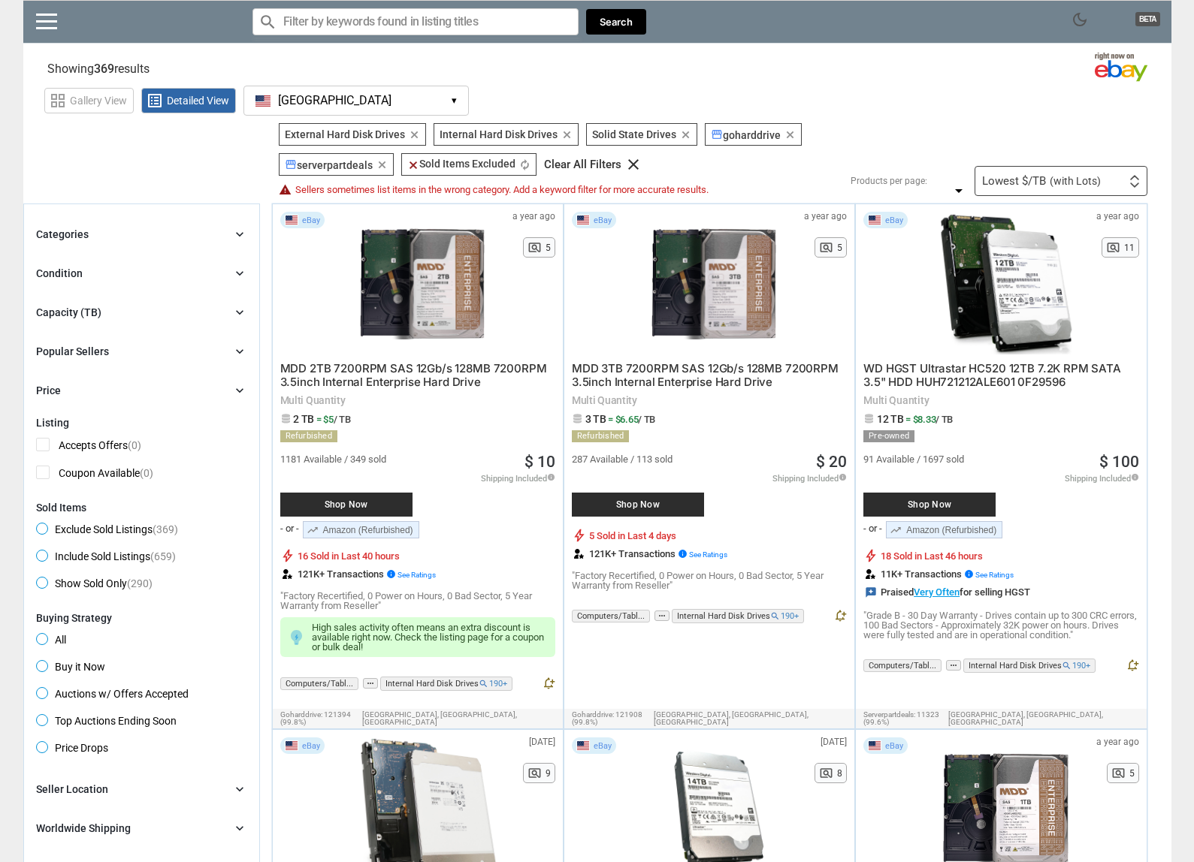
click at [95, 309] on div "Capacity (TB)" at bounding box center [68, 312] width 65 height 15
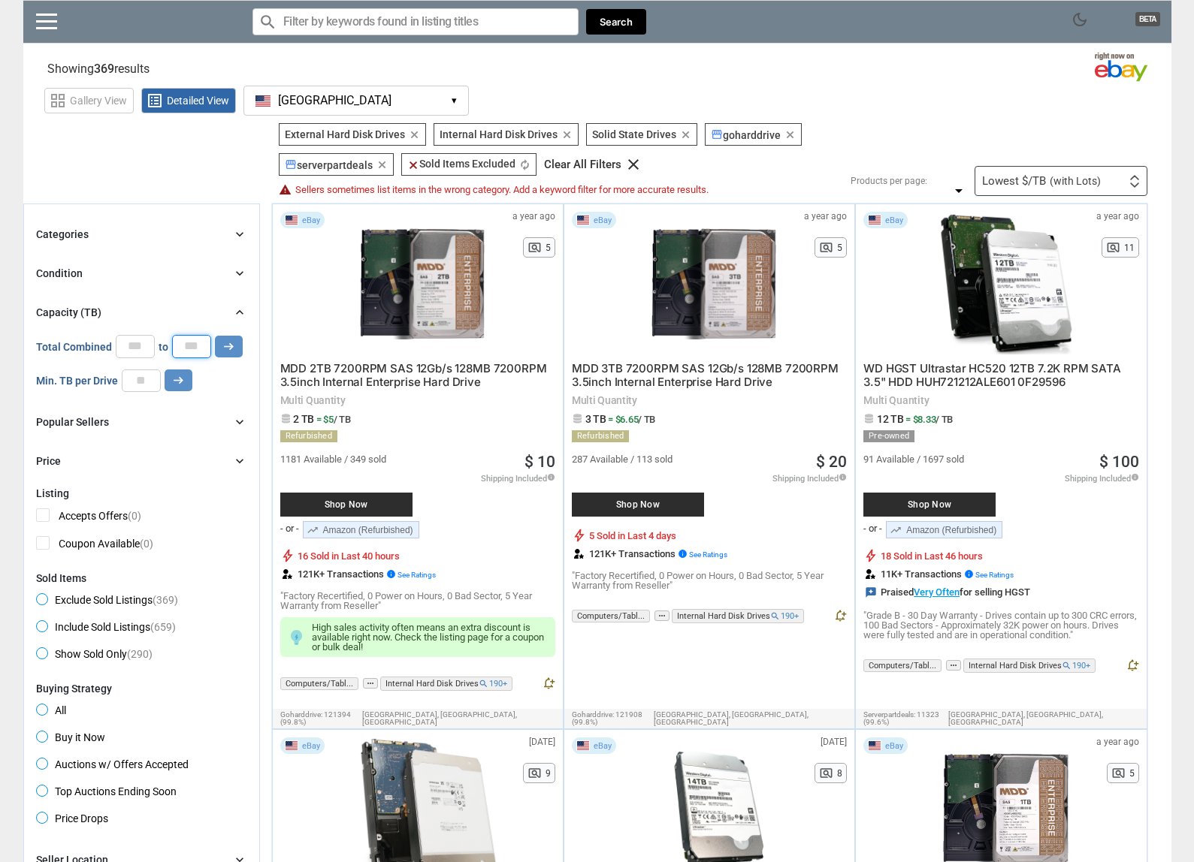
click at [203, 343] on input "*" at bounding box center [191, 346] width 39 height 23
click at [144, 374] on input "number" at bounding box center [141, 381] width 39 height 23
type input "*"
click at [174, 377] on icon "arrow_right_alt" at bounding box center [178, 380] width 14 height 14
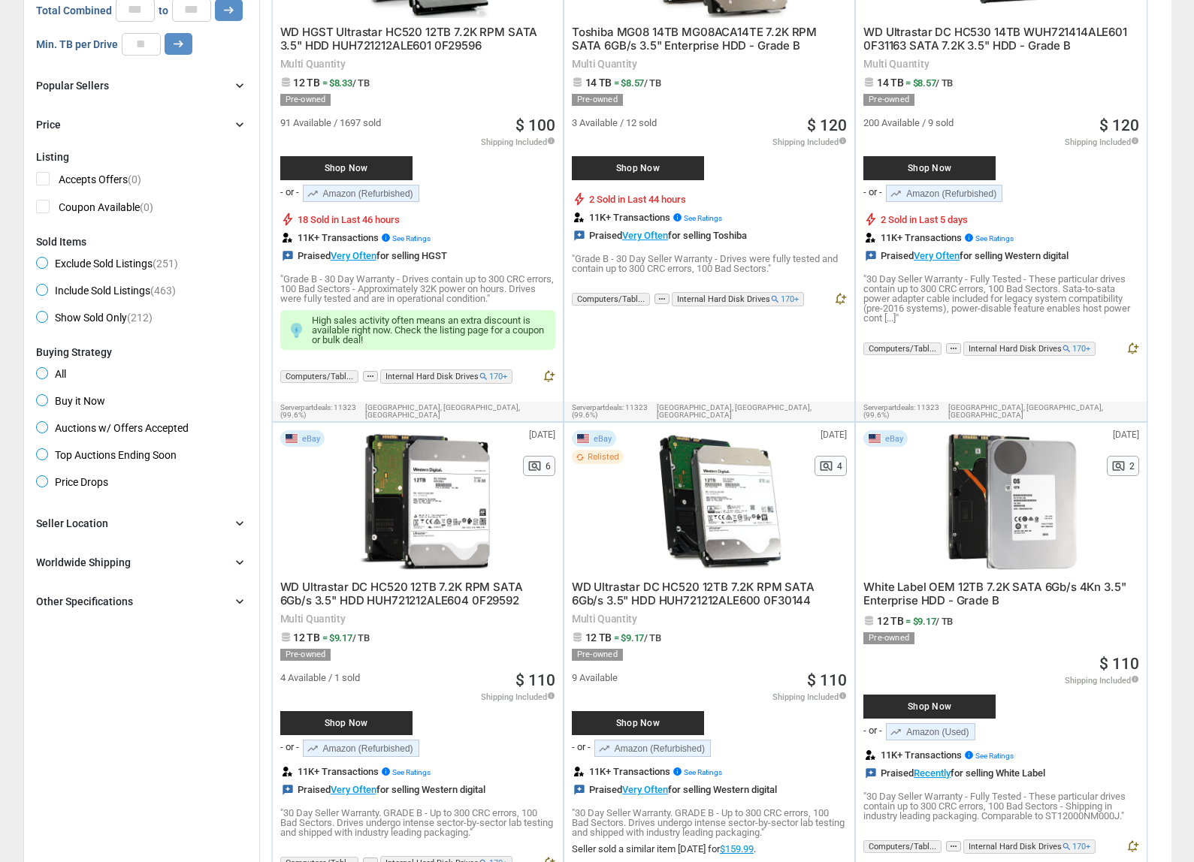
scroll to position [351, 0]
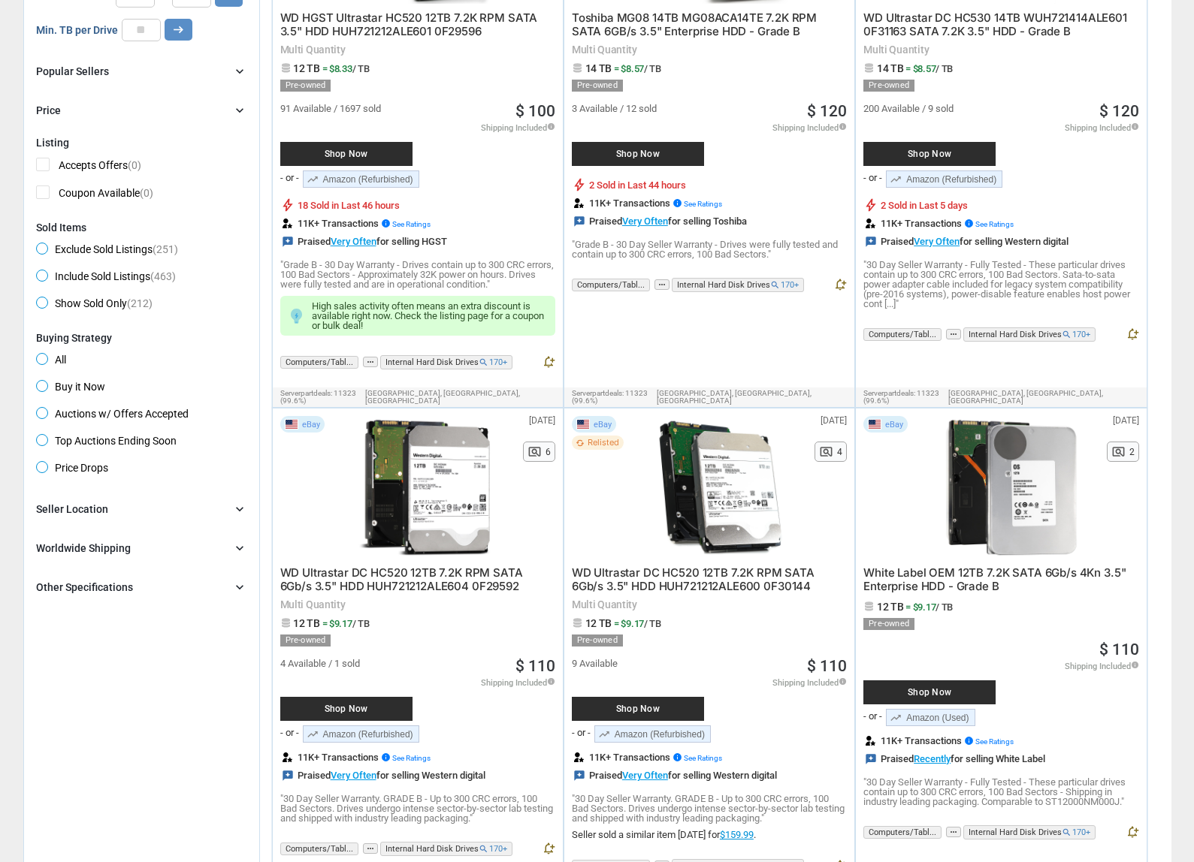
click at [230, 581] on div "Other Specifications chevron_right" at bounding box center [141, 587] width 211 height 18
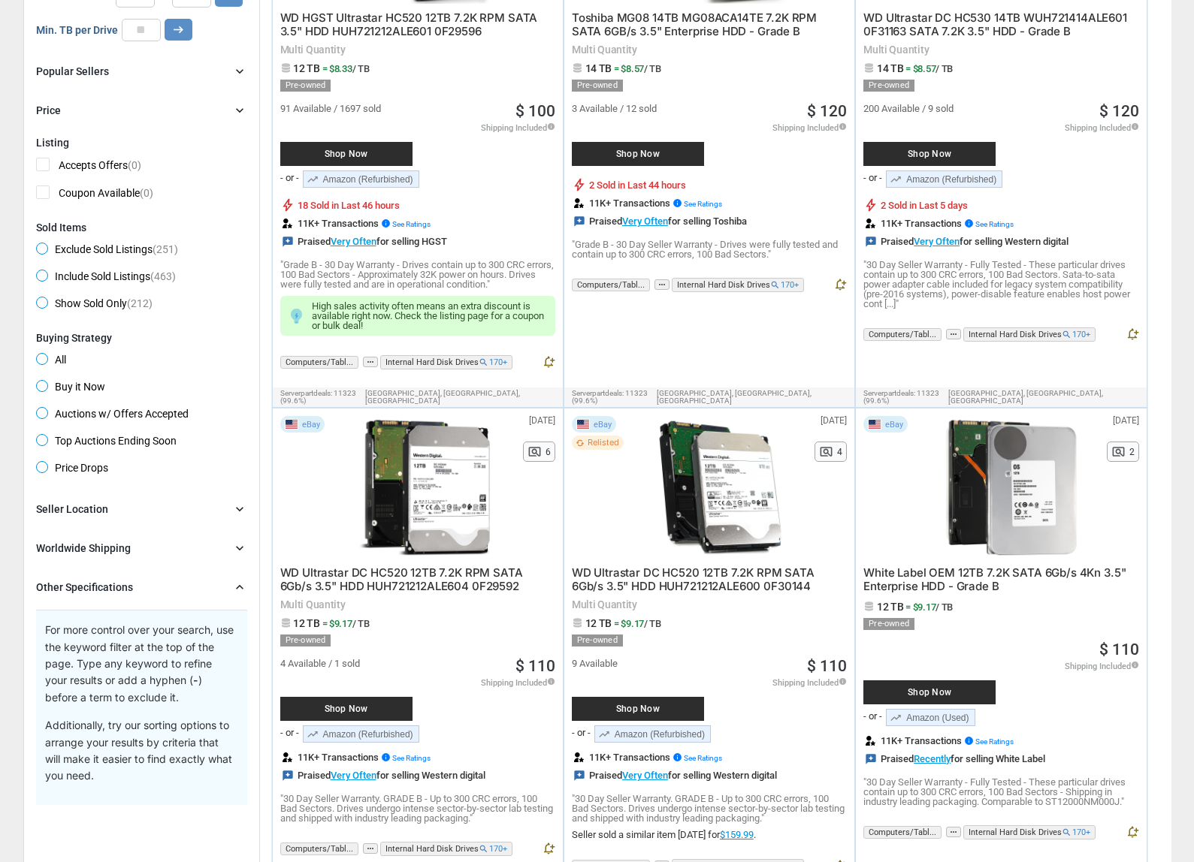
click at [230, 544] on div "Worldwide Shipping chevron_right" at bounding box center [141, 548] width 211 height 18
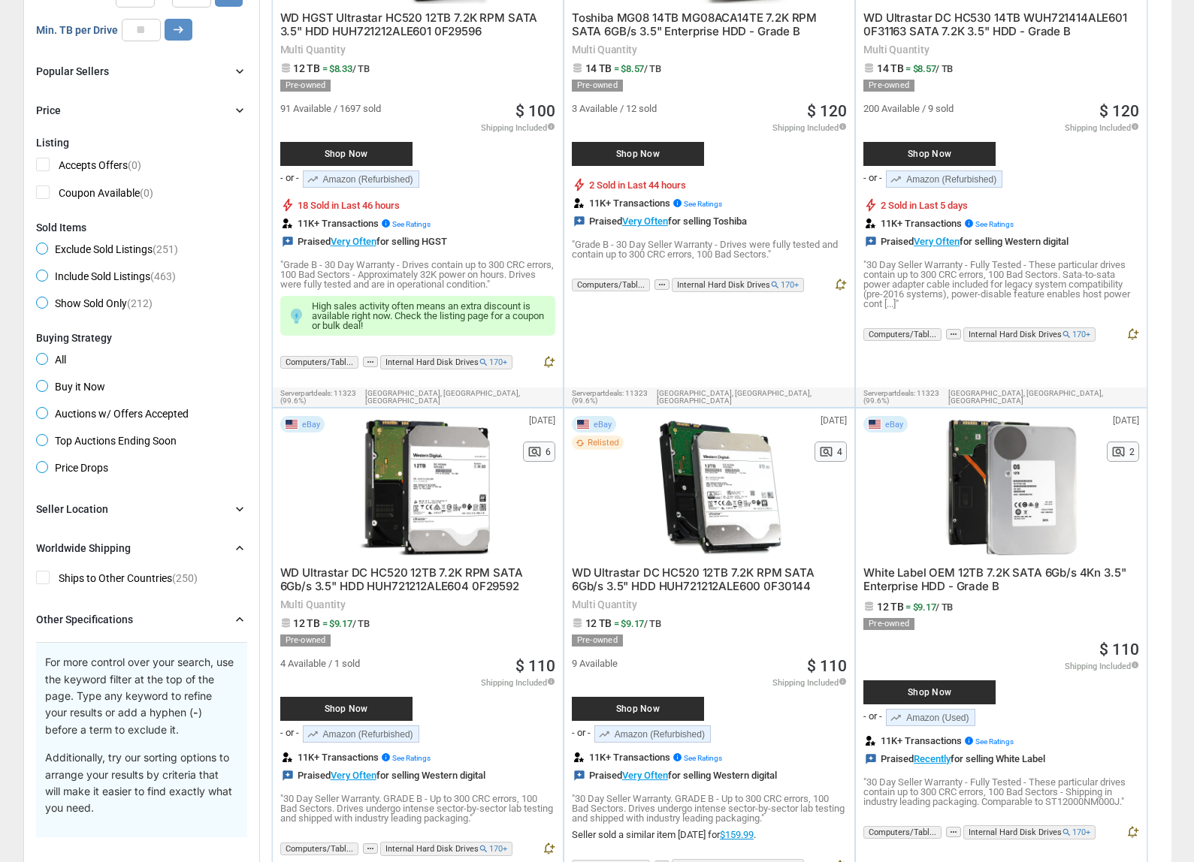
click at [236, 509] on icon "chevron_right" at bounding box center [239, 509] width 15 height 15
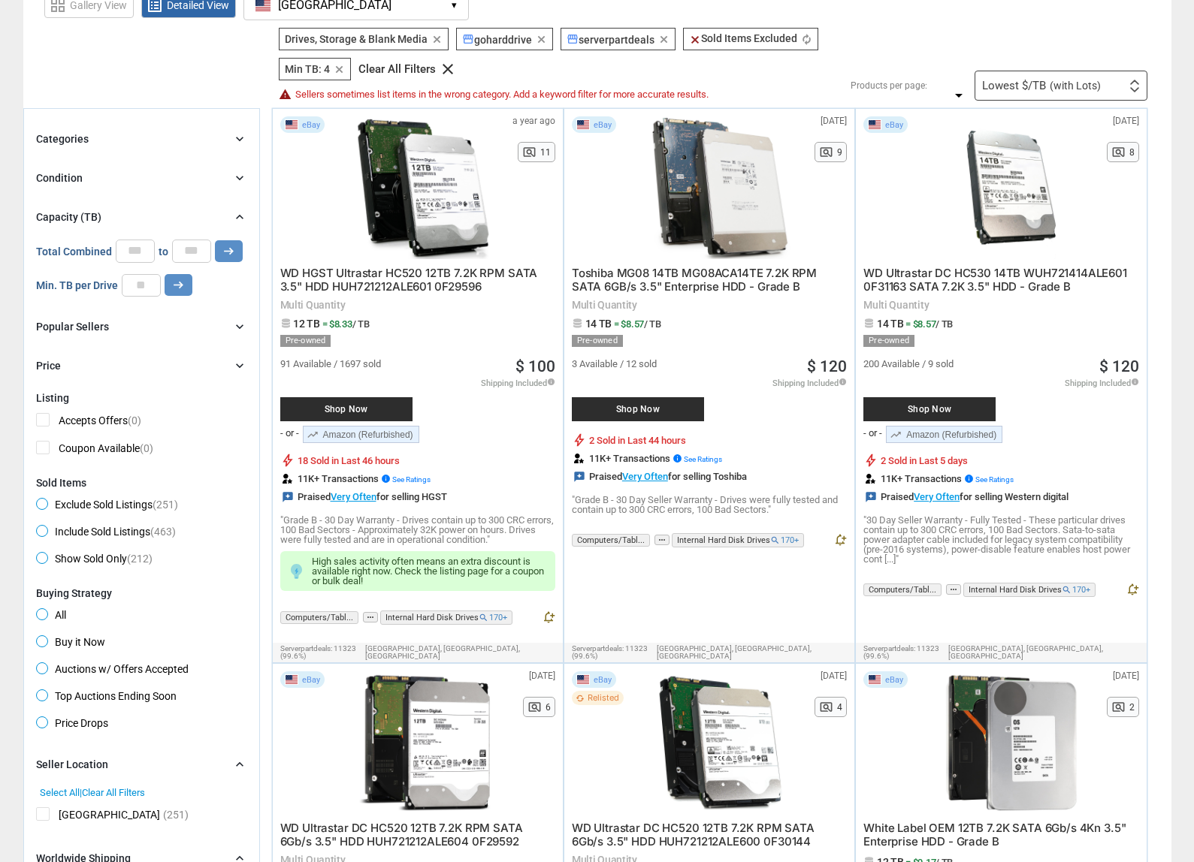
scroll to position [75, 0]
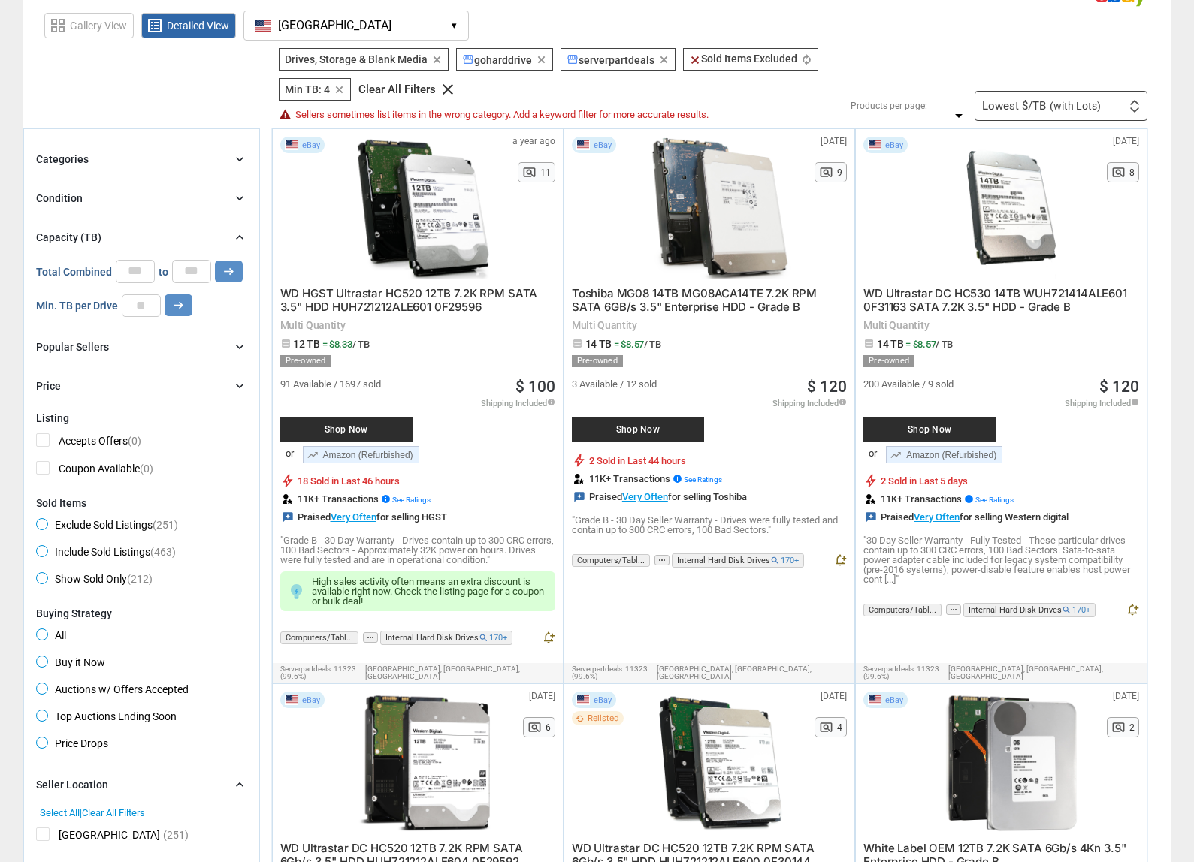
click at [232, 196] on div "chevron_right" at bounding box center [239, 198] width 15 height 15
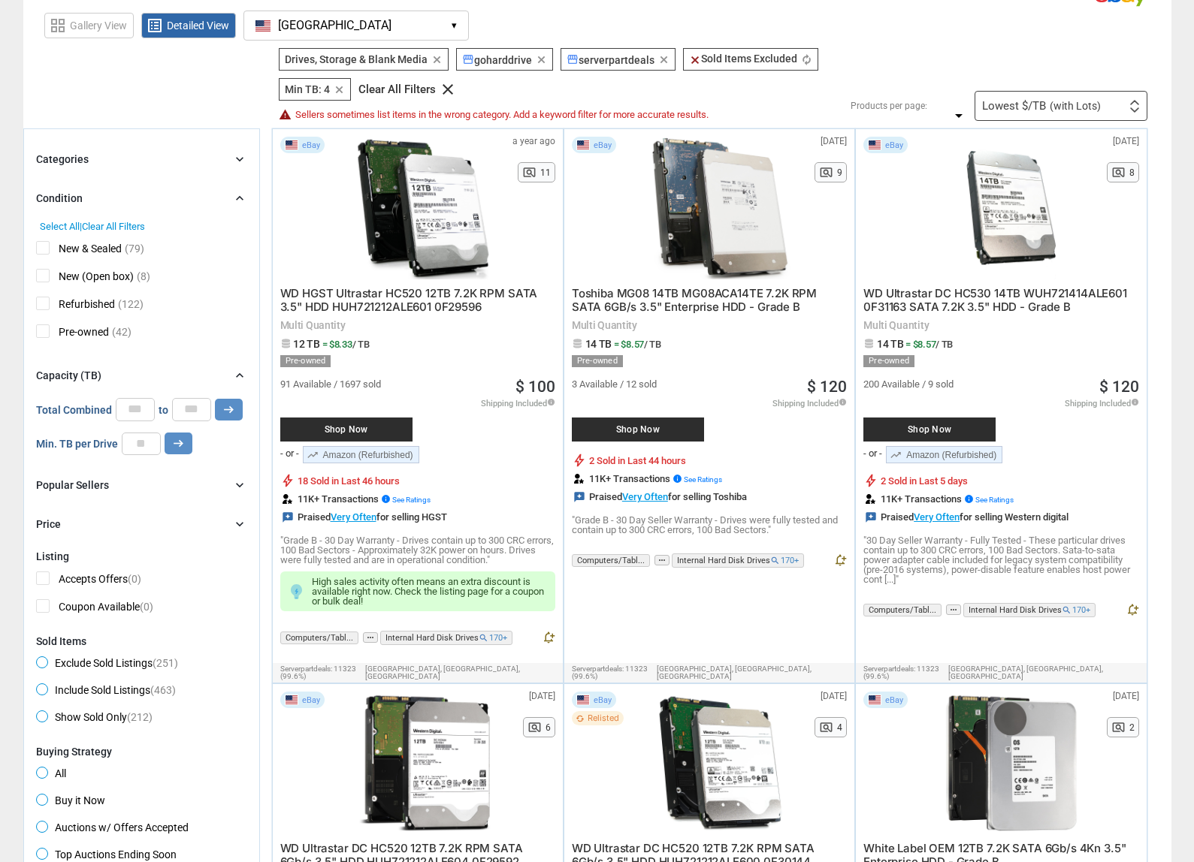
click at [146, 478] on div "Popular Sellers chevron_right" at bounding box center [141, 485] width 211 height 18
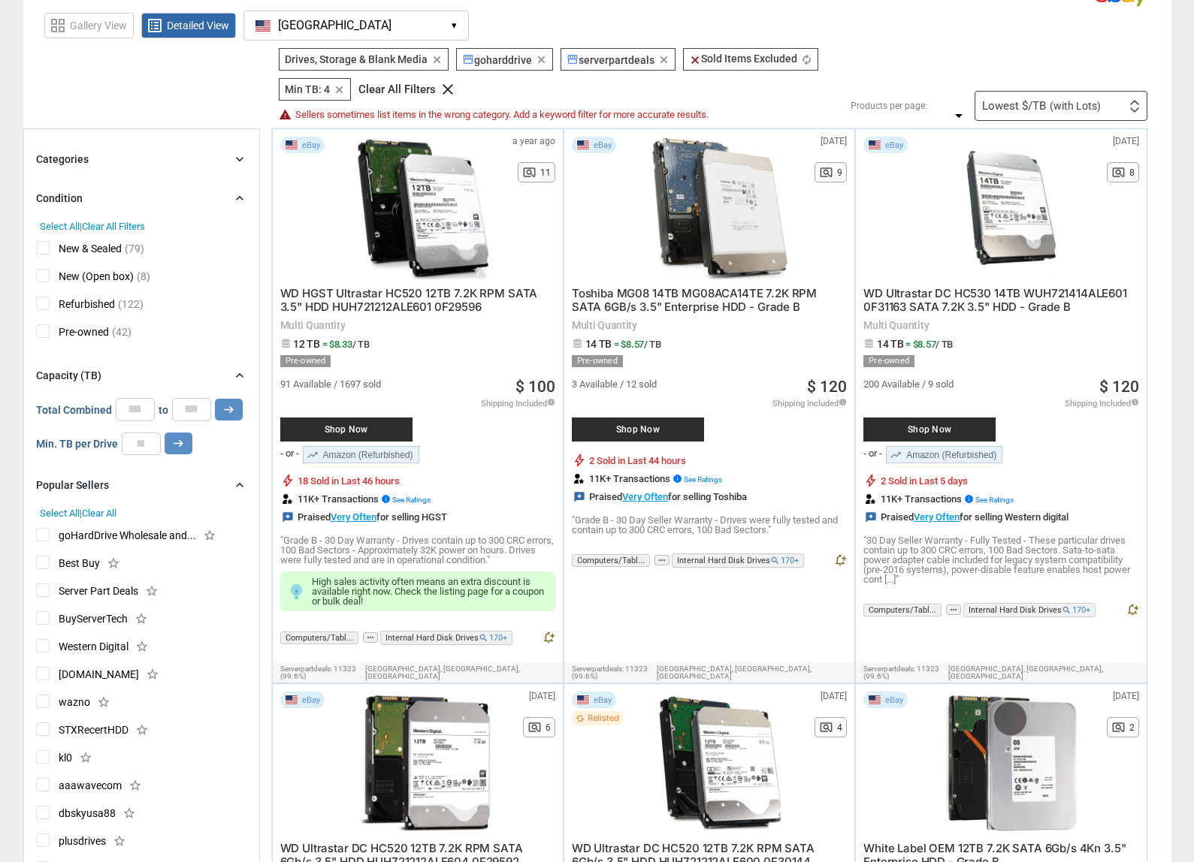
click at [603, 94] on div "Drives, Storage & Blank Media Drives, Storage & Blank Media clear storefront go…" at bounding box center [559, 84] width 568 height 73
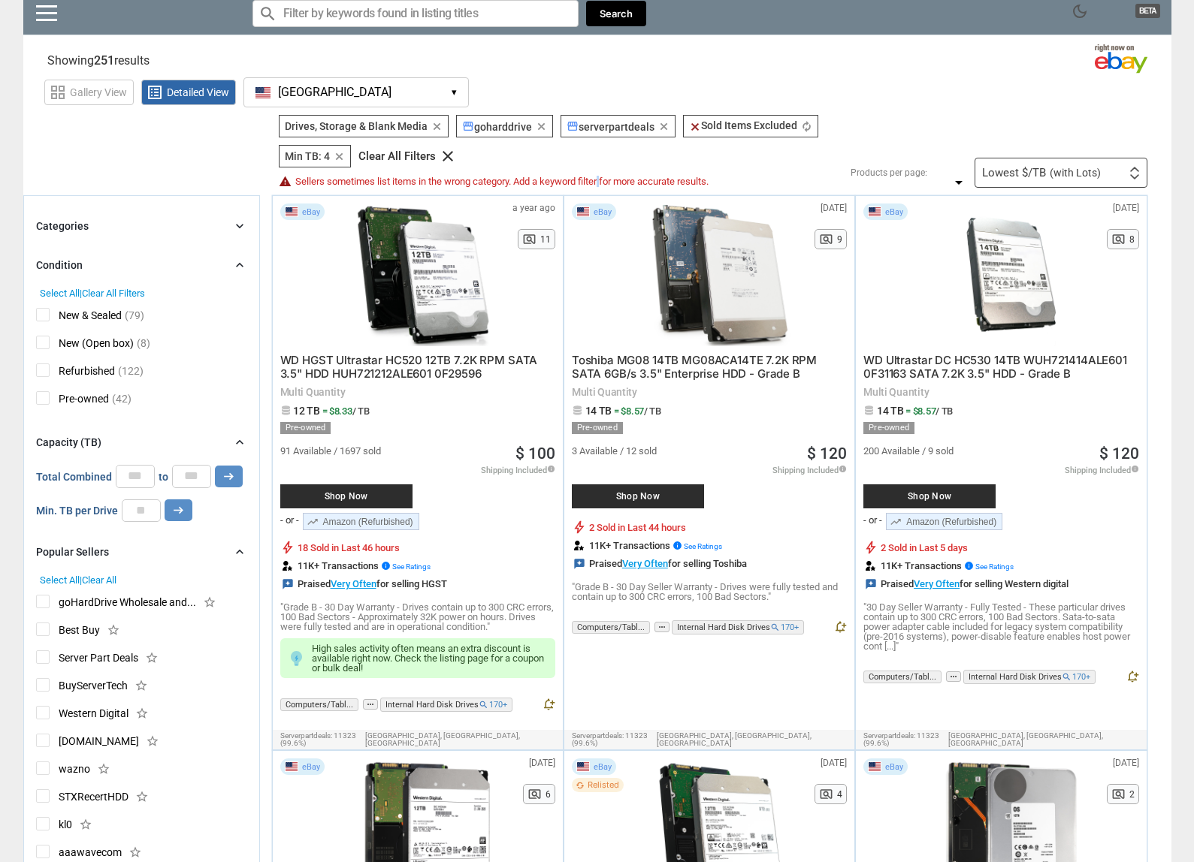
scroll to position [0, 0]
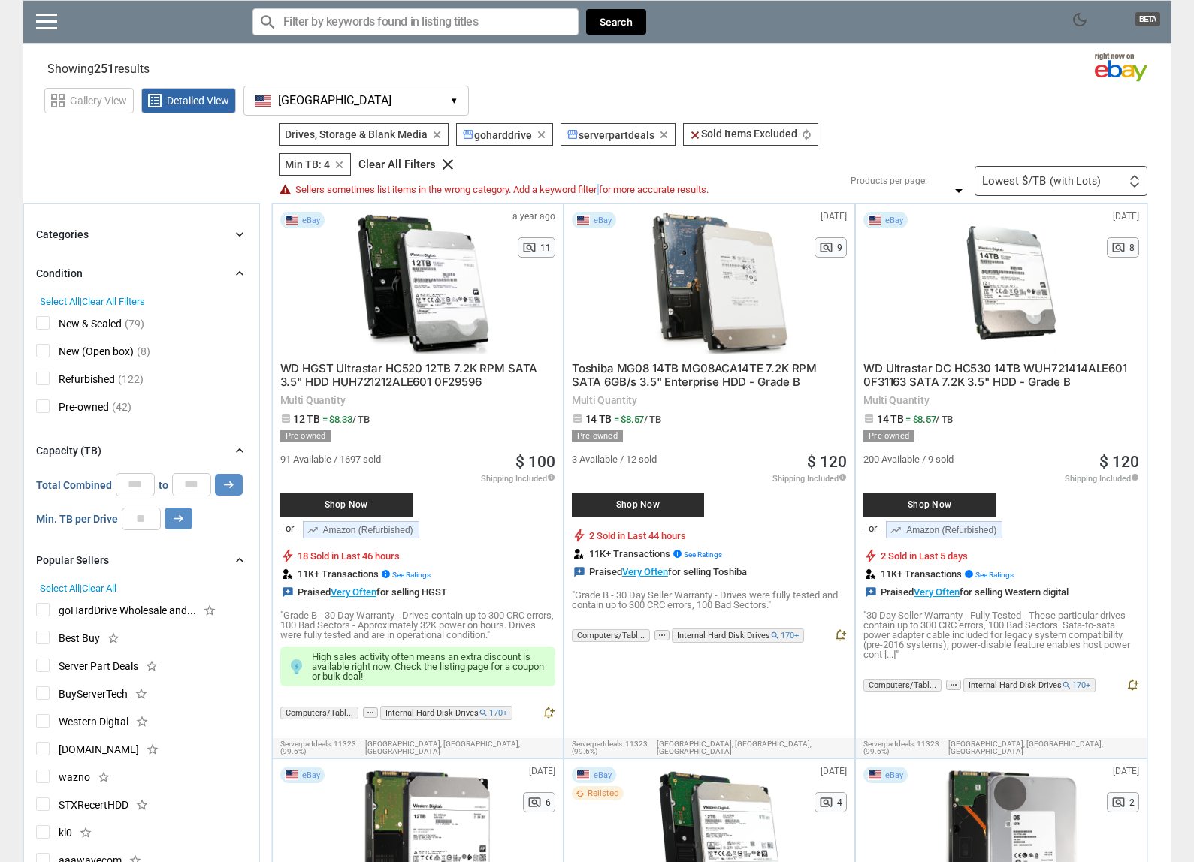
click at [406, 379] on span "WD HGST Ultrastar HC520 12TB 7.2K RPM SATA 3.5" HDD HUH721212ALE601 0F29596" at bounding box center [409, 375] width 258 height 28
click at [1123, 177] on div "Lowest $/TB (with Lots) First or Last Chance to Buy Recently Listed Selling Rap…" at bounding box center [1060, 181] width 173 height 30
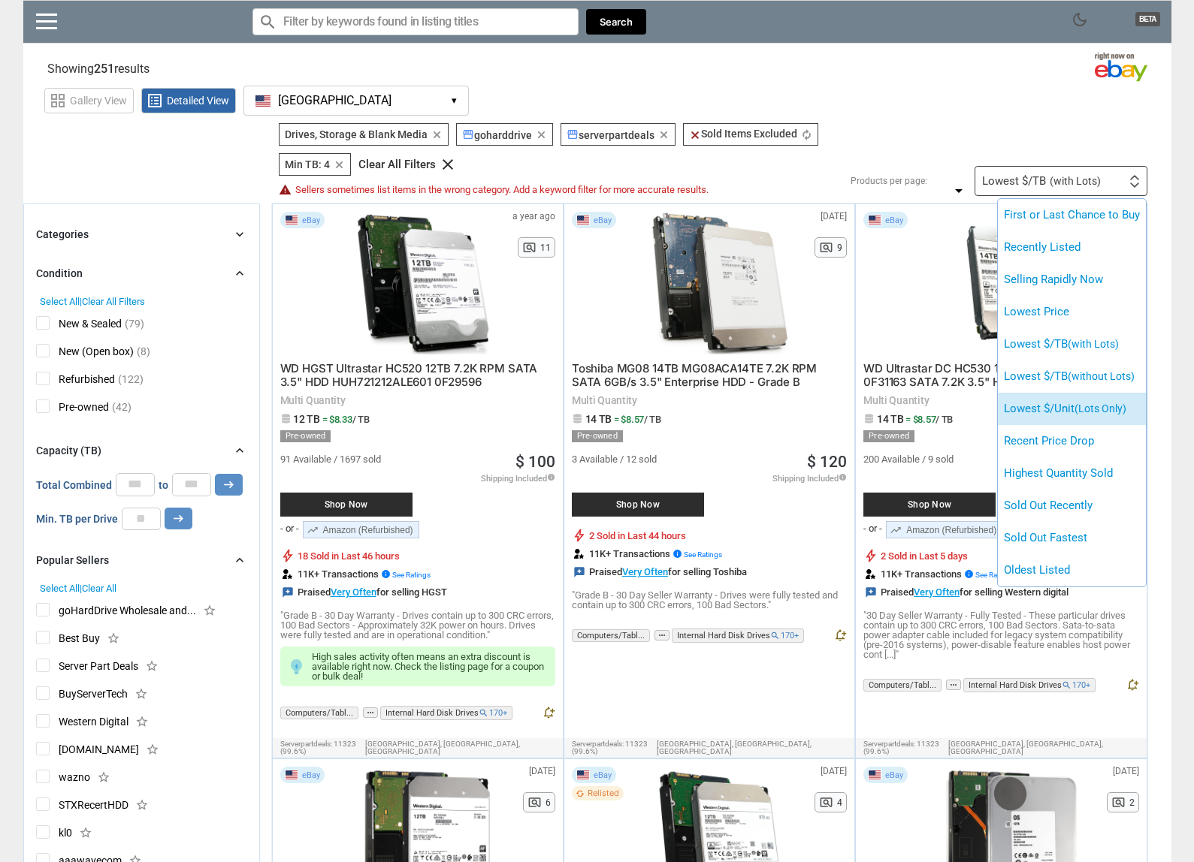
click at [1108, 411] on span "(Lots Only)" at bounding box center [1100, 409] width 52 height 12
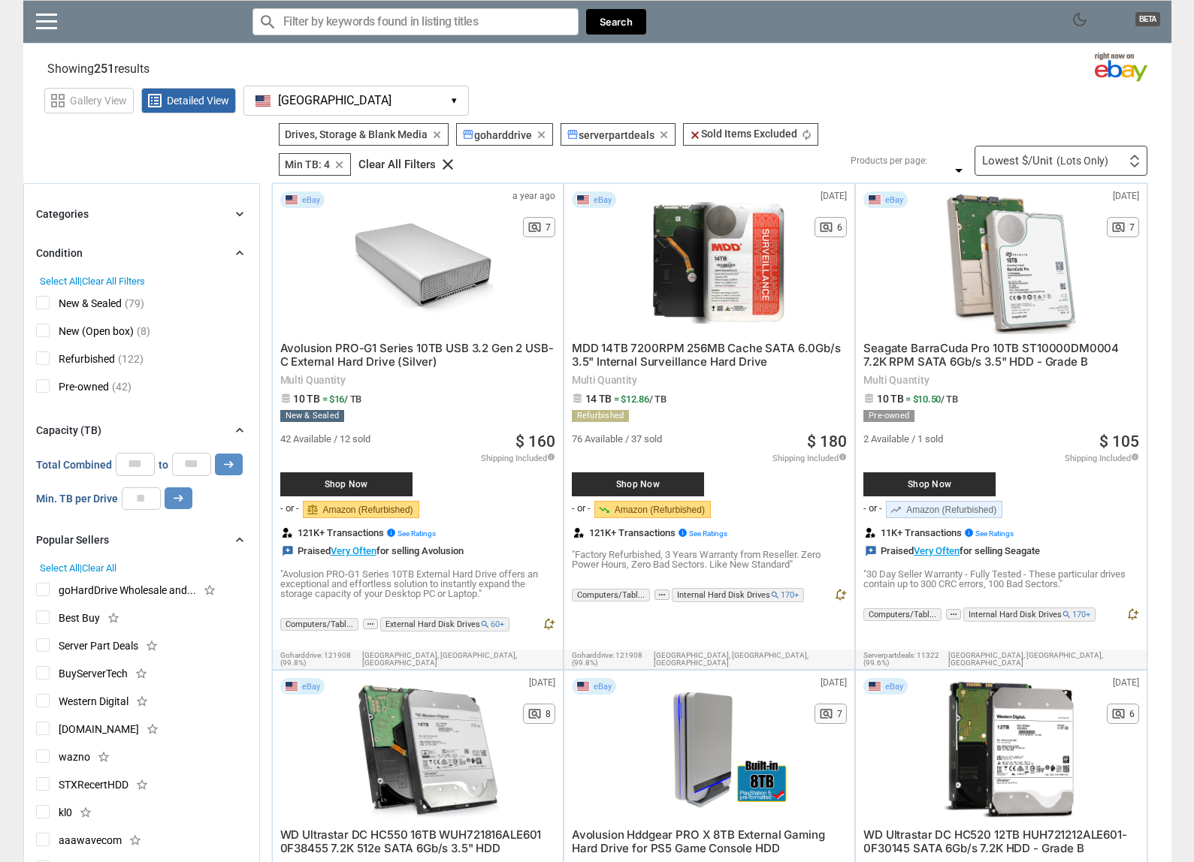
drag, startPoint x: 1108, startPoint y: 411, endPoint x: 1043, endPoint y: 401, distance: 66.1
click at [1043, 401] on span "10 TB = $10.50 / TB" at bounding box center [1000, 398] width 275 height 11
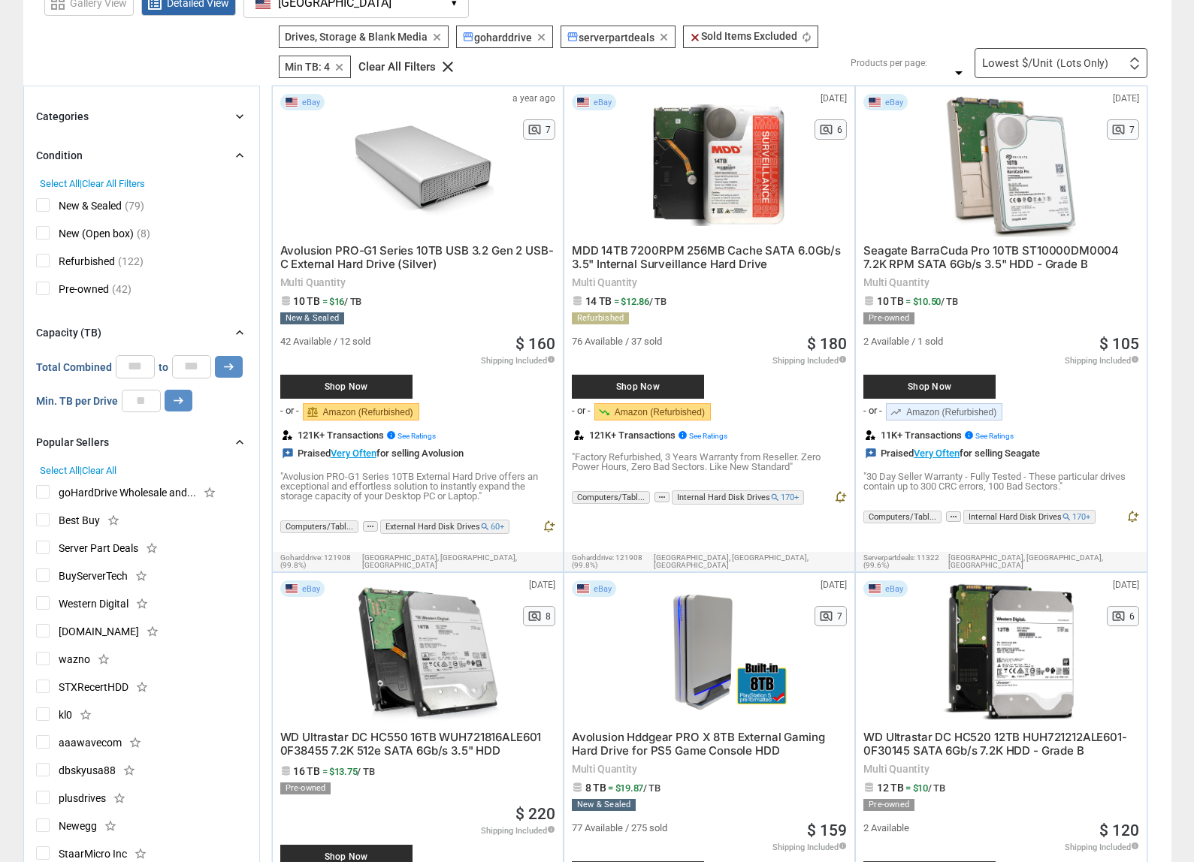
scroll to position [150, 0]
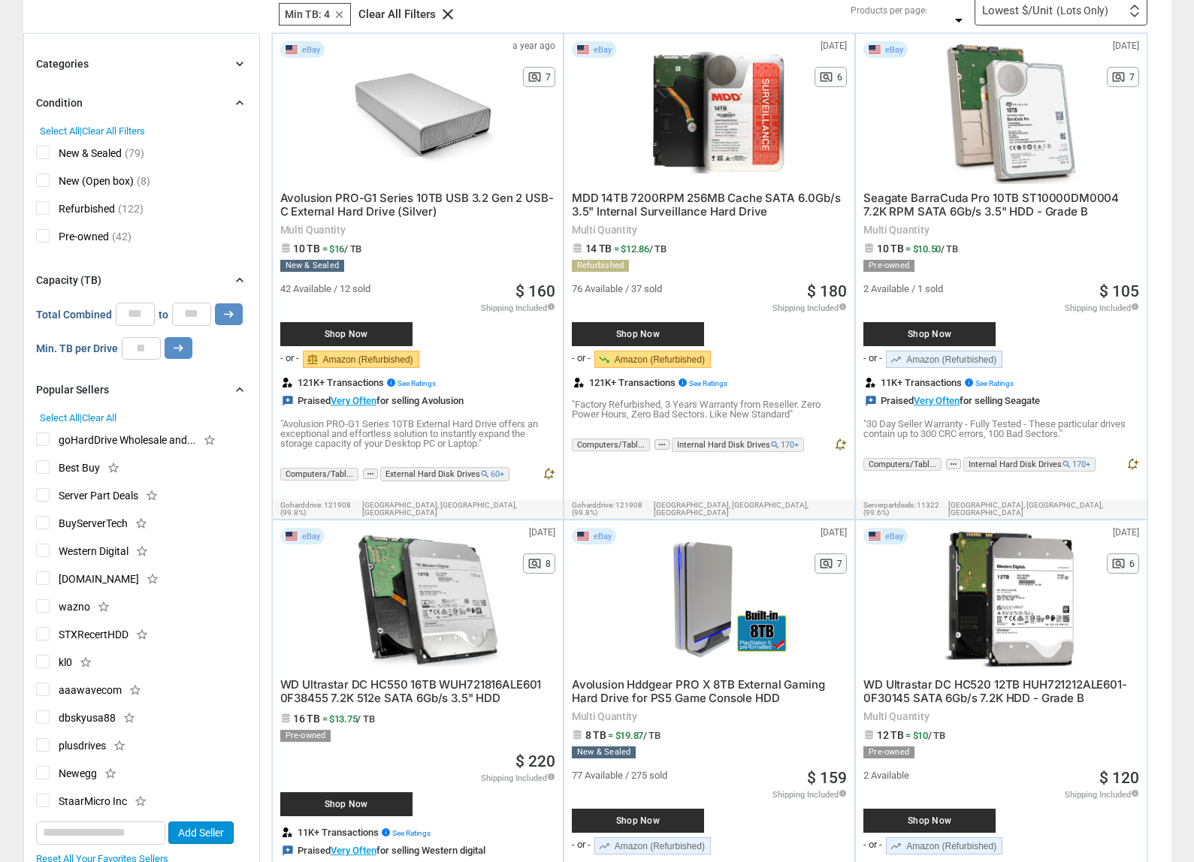
click at [393, 279] on div "42 Available / 12 sold Shop Now - or - balance Amazon (Refurbished) B0DCM78N21 …" at bounding box center [417, 323] width 275 height 102
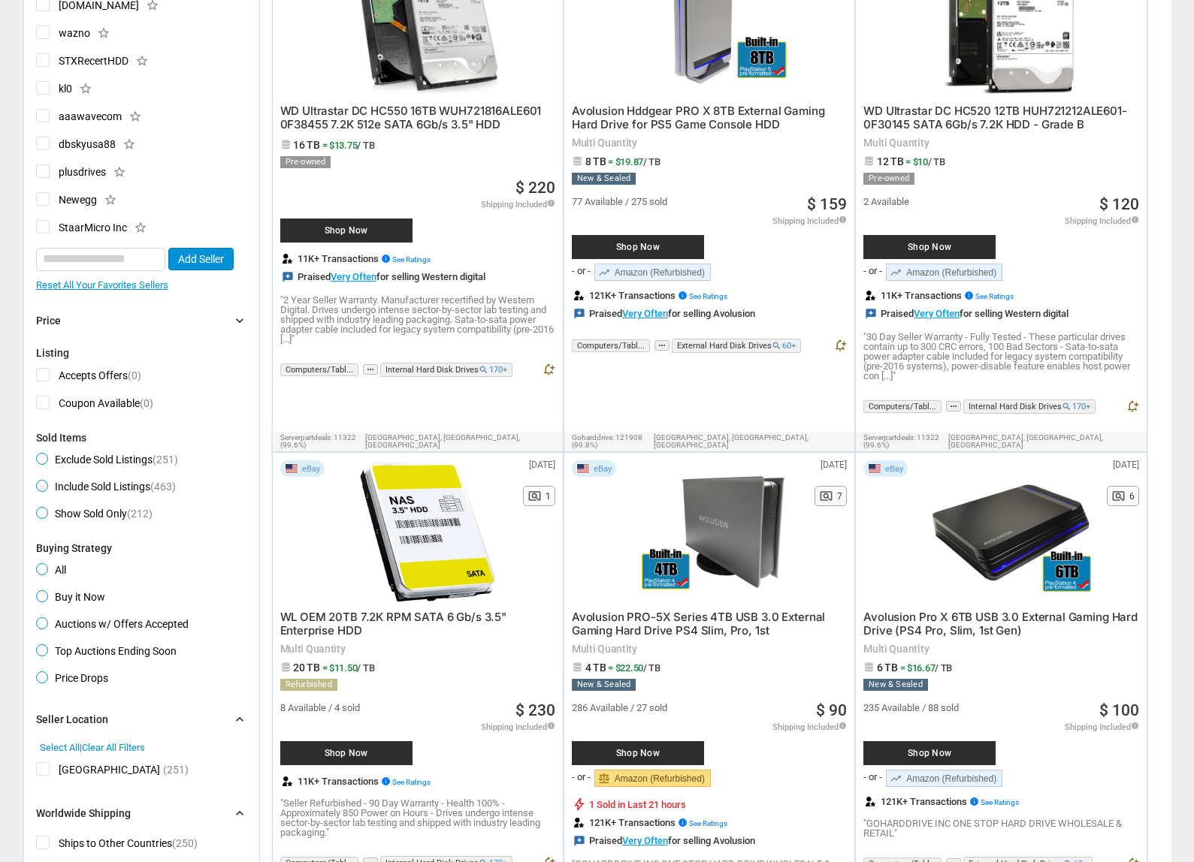
scroll to position [776, 0]
